Goal: Information Seeking & Learning: Learn about a topic

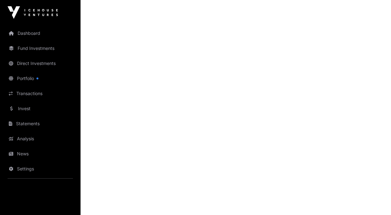
scroll to position [850, 0]
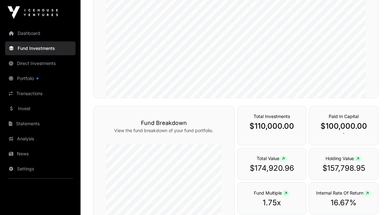
scroll to position [286, 0]
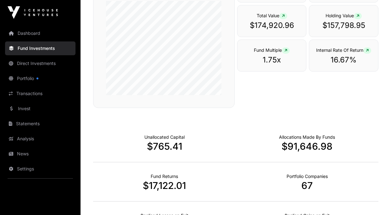
click at [42, 78] on link "Portfolio" at bounding box center [40, 79] width 70 height 14
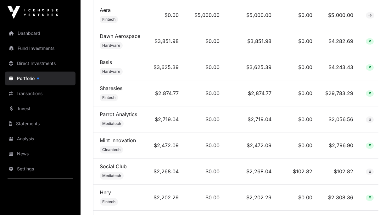
scroll to position [452, 0]
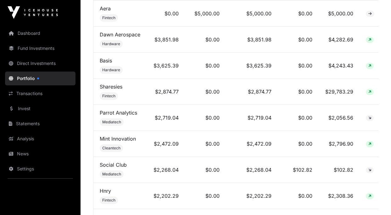
click at [115, 88] on link "Sharesies" at bounding box center [111, 87] width 23 height 6
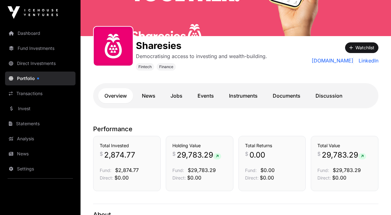
scroll to position [99, 0]
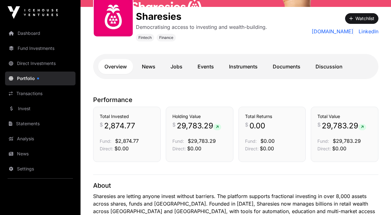
click at [290, 65] on link "Documents" at bounding box center [286, 66] width 40 height 15
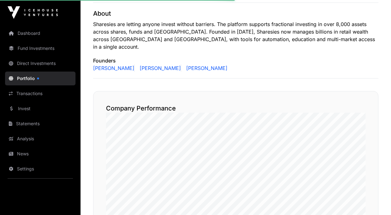
scroll to position [343, 0]
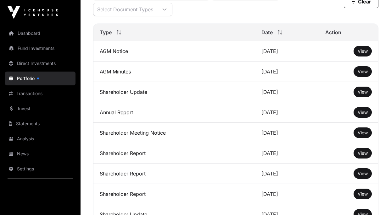
scroll to position [237, 0]
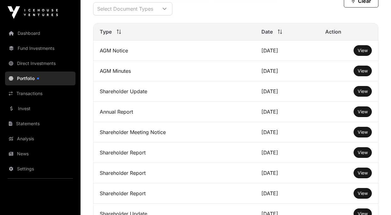
click at [363, 90] on span "View" at bounding box center [362, 91] width 10 height 5
click at [361, 114] on span "View" at bounding box center [362, 111] width 10 height 5
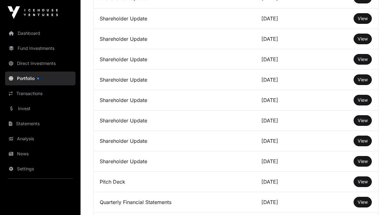
scroll to position [1644, 0]
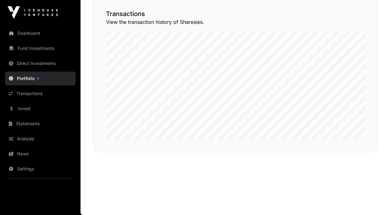
scroll to position [343, 0]
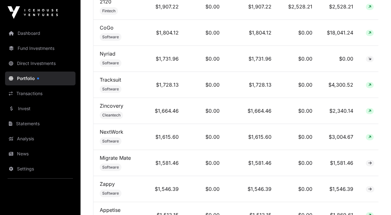
scroll to position [759, 0]
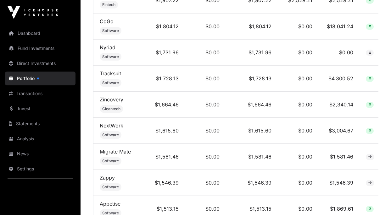
click at [115, 76] on link "Tracksuit" at bounding box center [110, 73] width 21 height 6
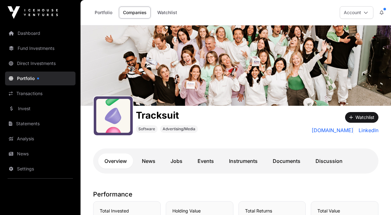
click at [292, 158] on link "Documents" at bounding box center [286, 161] width 40 height 15
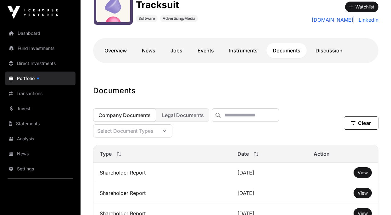
scroll to position [129, 0]
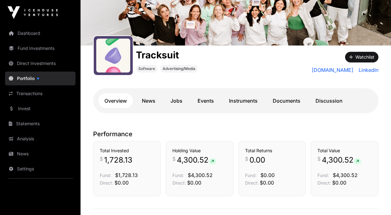
scroll to position [61, 0]
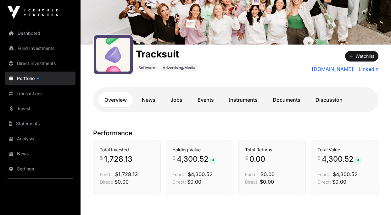
click at [287, 96] on link "Documents" at bounding box center [286, 99] width 40 height 15
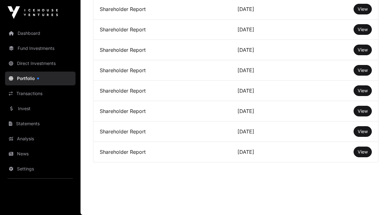
scroll to position [806, 0]
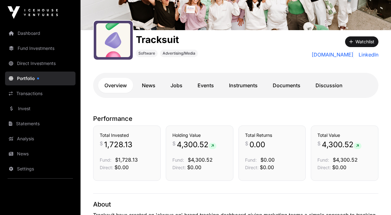
scroll to position [76, 0]
click at [243, 80] on link "Instruments" at bounding box center [242, 85] width 41 height 15
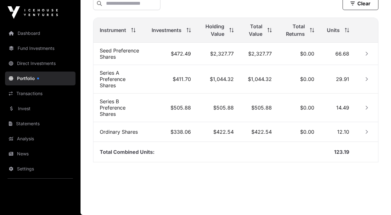
scroll to position [113, 0]
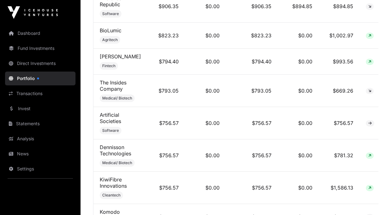
scroll to position [1417, 0]
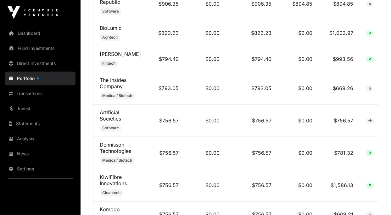
click at [110, 54] on link "[PERSON_NAME]" at bounding box center [120, 54] width 41 height 6
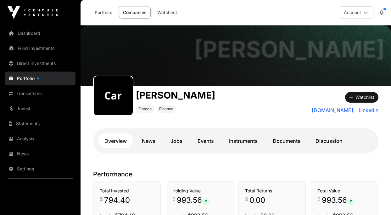
click at [288, 147] on link "Documents" at bounding box center [286, 141] width 40 height 15
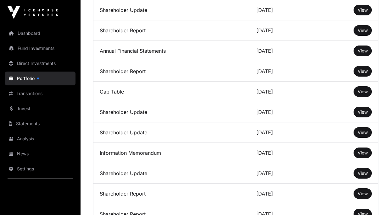
scroll to position [337, 0]
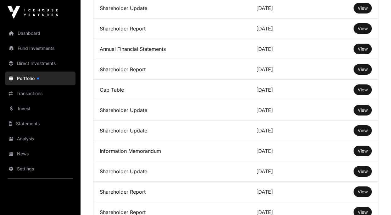
click at [360, 152] on span "View" at bounding box center [362, 150] width 10 height 5
